Goal: Task Accomplishment & Management: Use online tool/utility

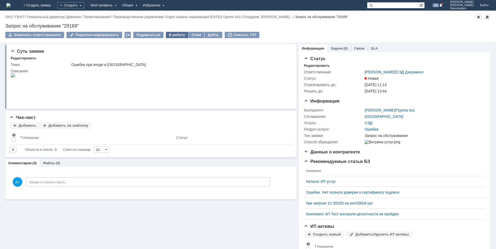
click at [172, 34] on div "В работу" at bounding box center [177, 35] width 23 height 6
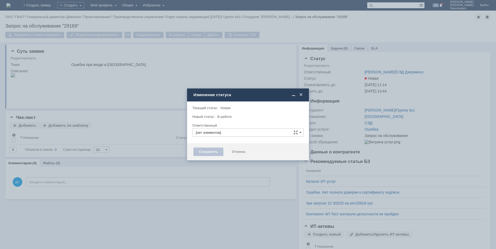
type input "[PERSON_NAME]"
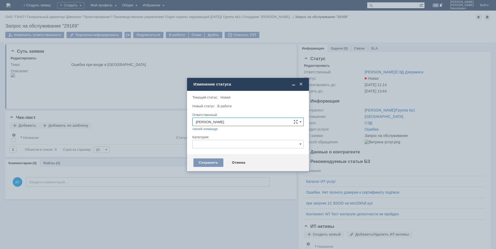
click at [222, 144] on input "text" at bounding box center [247, 144] width 111 height 8
click at [255, 131] on div at bounding box center [247, 133] width 111 height 4
click at [211, 162] on div "Сохранить" at bounding box center [208, 162] width 30 height 8
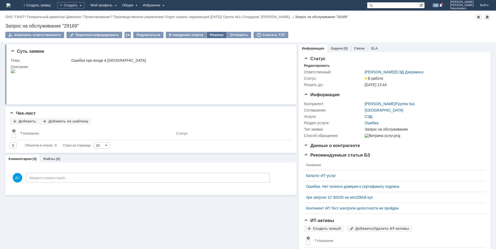
click at [210, 35] on div "Решено" at bounding box center [217, 35] width 20 height 6
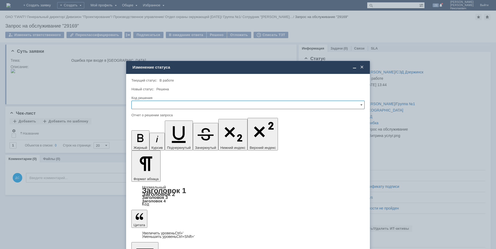
click at [150, 104] on input "text" at bounding box center [247, 105] width 233 height 8
drag, startPoint x: 136, startPoint y: 144, endPoint x: 7, endPoint y: 19, distance: 179.3
click at [136, 144] on div "Решено" at bounding box center [248, 141] width 233 height 8
type input "Решено"
